Goal: Check status: Check status

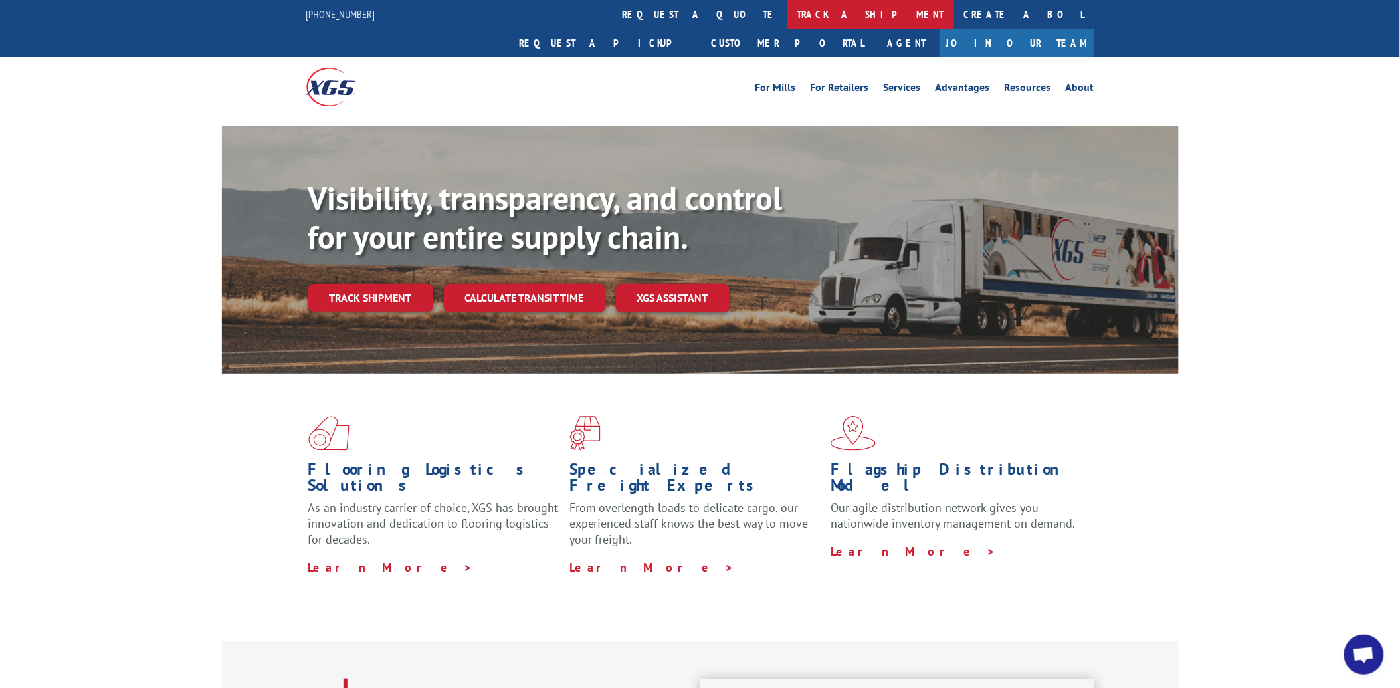
click at [787, 23] on link "track a shipment" at bounding box center [870, 14] width 167 height 29
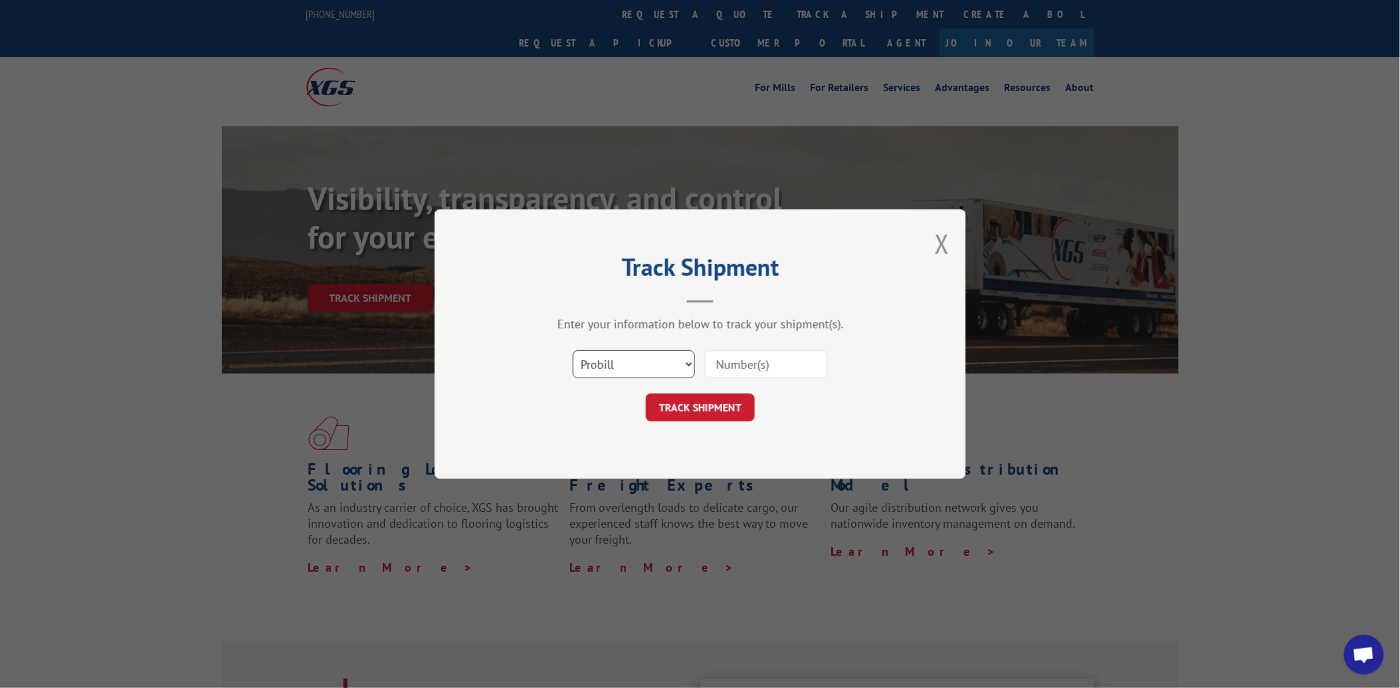
click at [622, 373] on select "Select category... Probill BOL PO" at bounding box center [634, 364] width 122 height 28
select select "po"
click at [573, 350] on select "Select category... Probill BOL PO" at bounding box center [634, 364] width 122 height 28
click at [733, 353] on input at bounding box center [766, 364] width 122 height 28
paste input "15531699"
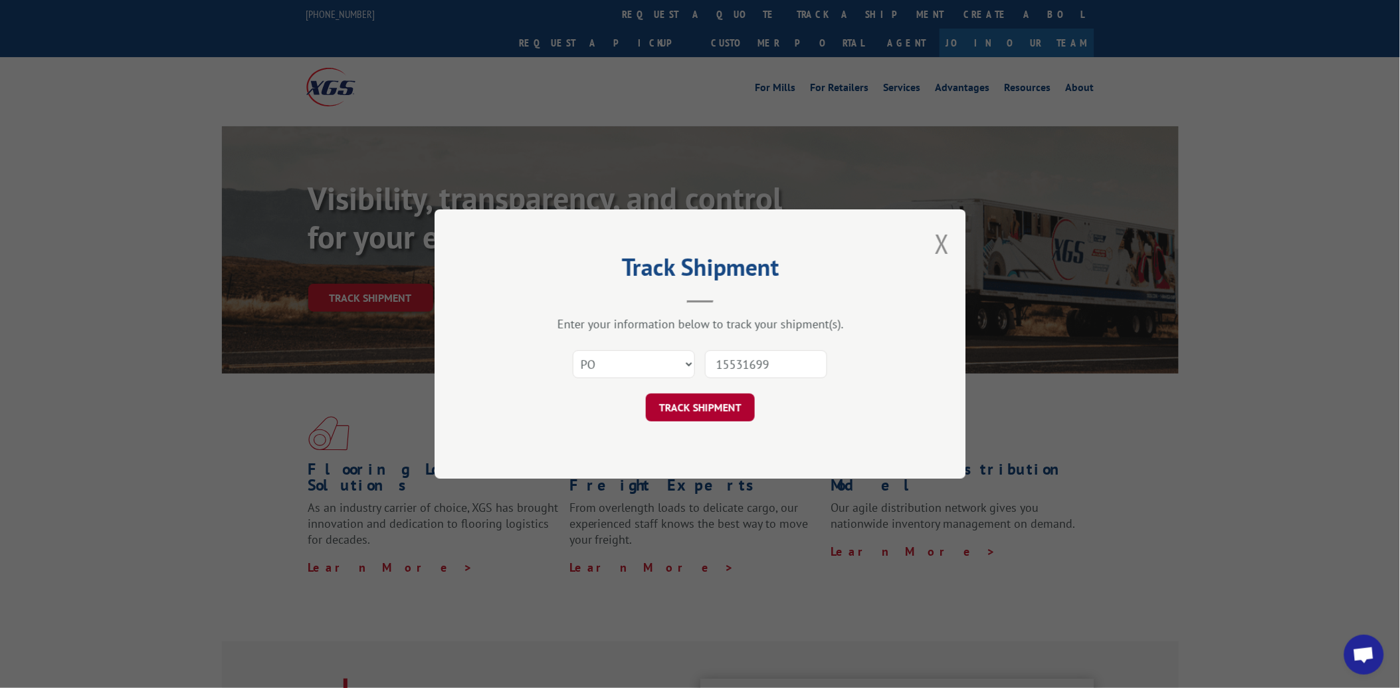
type input "15531699"
click at [722, 394] on button "TRACK SHIPMENT" at bounding box center [700, 407] width 109 height 28
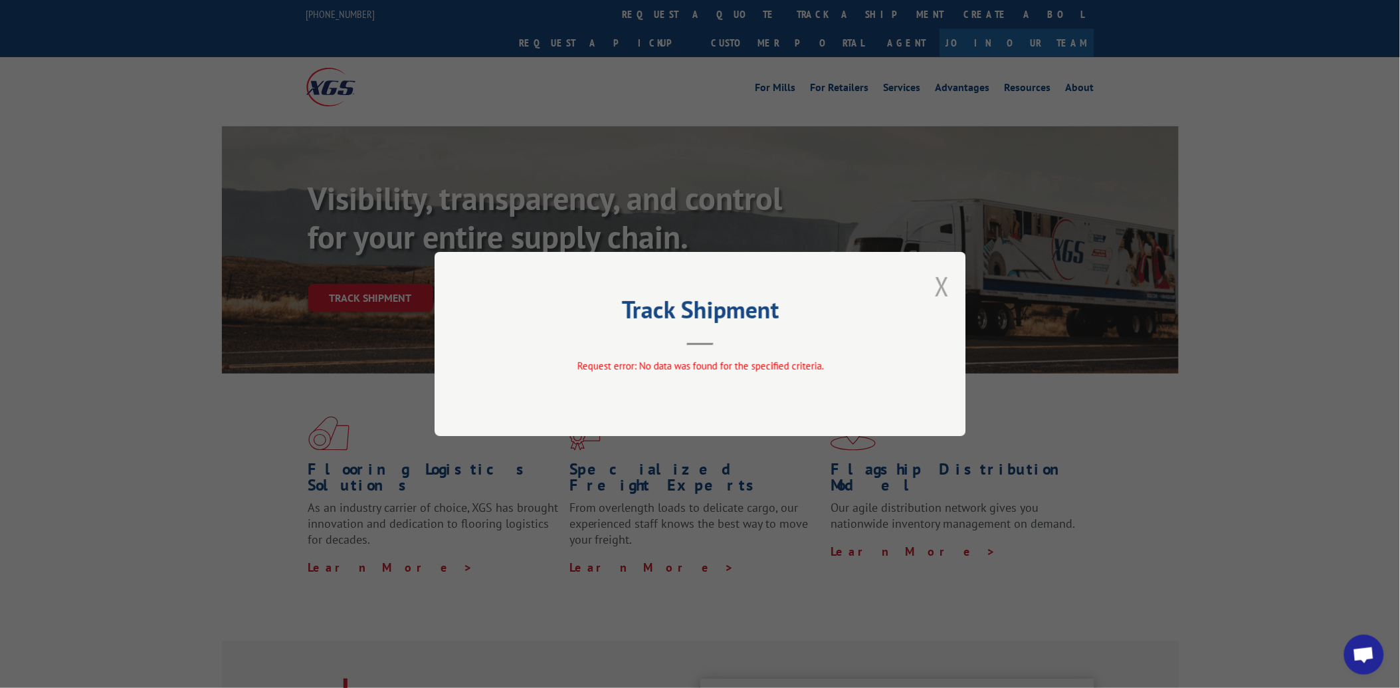
click at [947, 283] on button "Close modal" at bounding box center [942, 285] width 15 height 35
